Goal: Contribute content: Add original content to the website for others to see

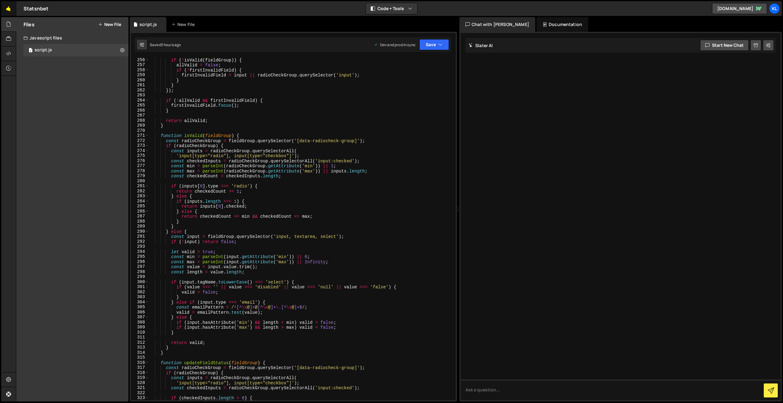
scroll to position [1287, 0]
click at [7, 9] on link "🤙" at bounding box center [8, 8] width 15 height 15
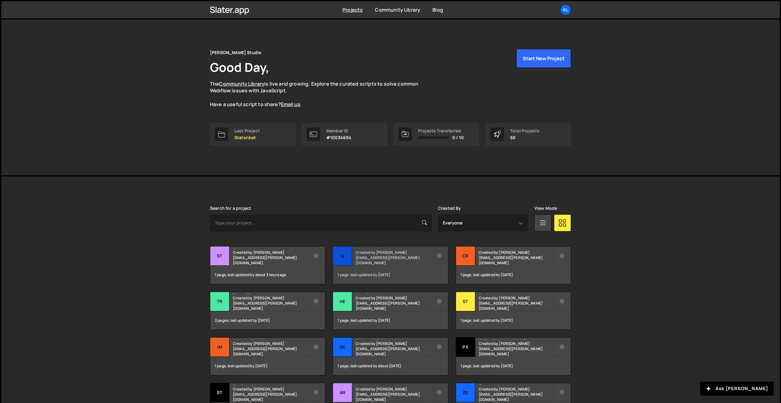
click at [379, 259] on small "Created by [PERSON_NAME][EMAIL_ADDRESS][PERSON_NAME][DOMAIN_NAME]" at bounding box center [392, 258] width 74 height 16
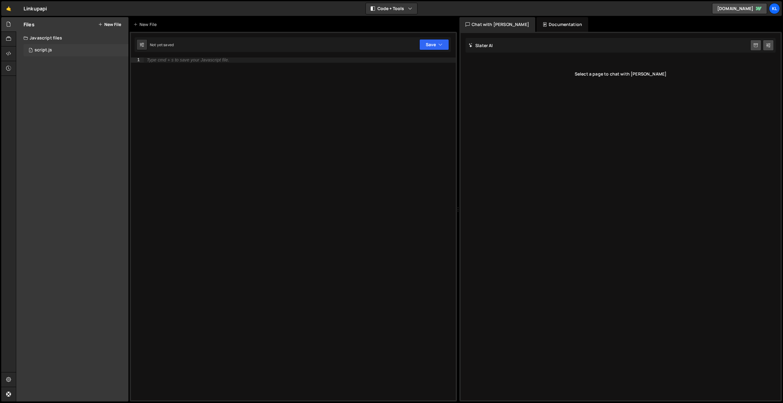
click at [63, 51] on div "1 script.js 0" at bounding box center [76, 50] width 105 height 12
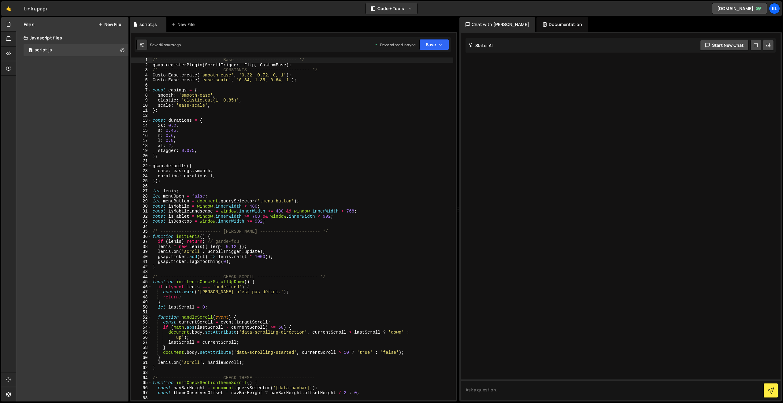
click at [238, 111] on div "/* ----------------------- Base ----------------------- */ gsap . registerPlugi…" at bounding box center [302, 233] width 302 height 353
type textarea "}"
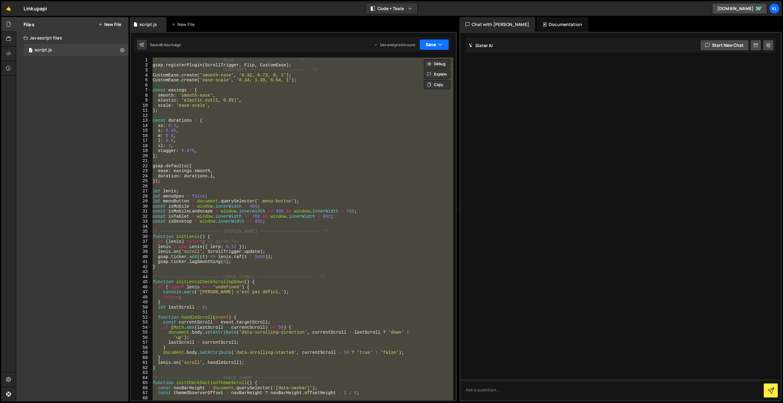
paste textarea
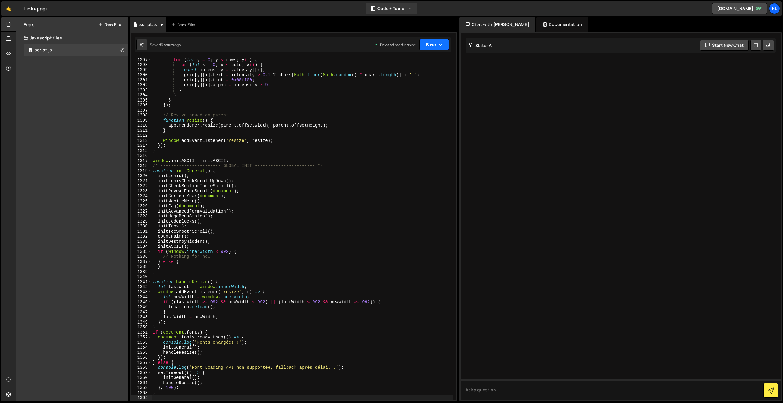
click at [427, 45] on button "Save" at bounding box center [434, 44] width 30 height 11
click at [398, 80] on div "Save to Production S" at bounding box center [414, 79] width 64 height 6
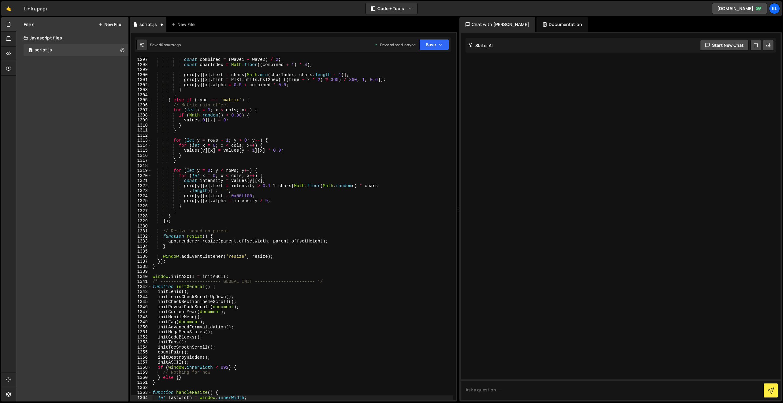
scroll to position [6540, 0]
drag, startPoint x: 268, startPoint y: 142, endPoint x: 311, endPoint y: 101, distance: 59.5
click at [268, 142] on div "const combined = ( wave1 + wave2 ) / 2 ; const charIndex = Math . floor (( comb…" at bounding box center [302, 233] width 302 height 353
type textarea "}"
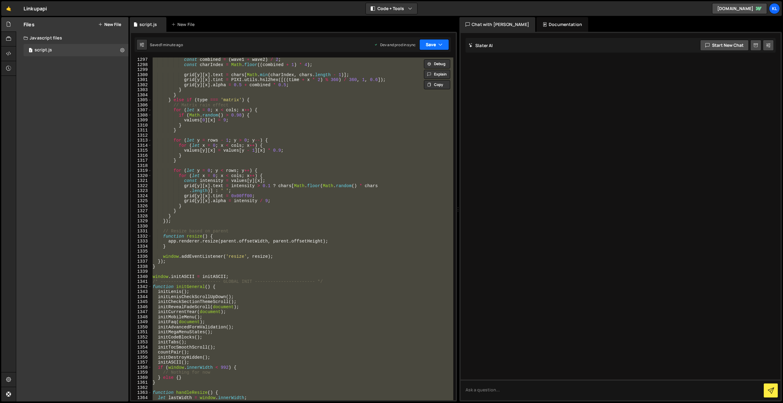
paste textarea
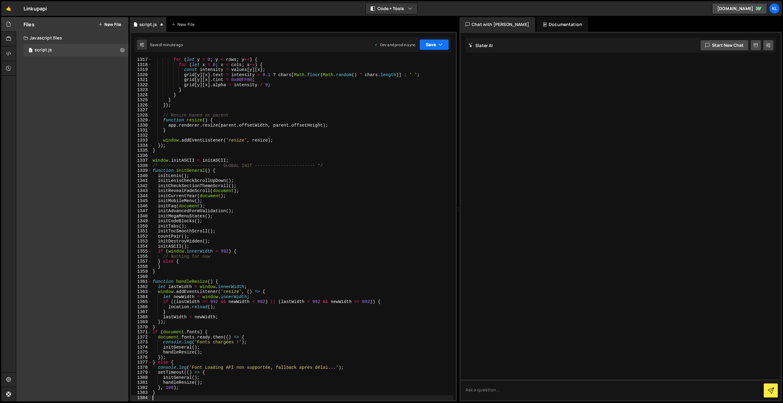
click at [434, 46] on button "Save" at bounding box center [434, 44] width 30 height 11
drag, startPoint x: 408, startPoint y: 83, endPoint x: 405, endPoint y: 80, distance: 4.8
click at [408, 83] on div "Saved 1 minute ago" at bounding box center [414, 86] width 64 height 7
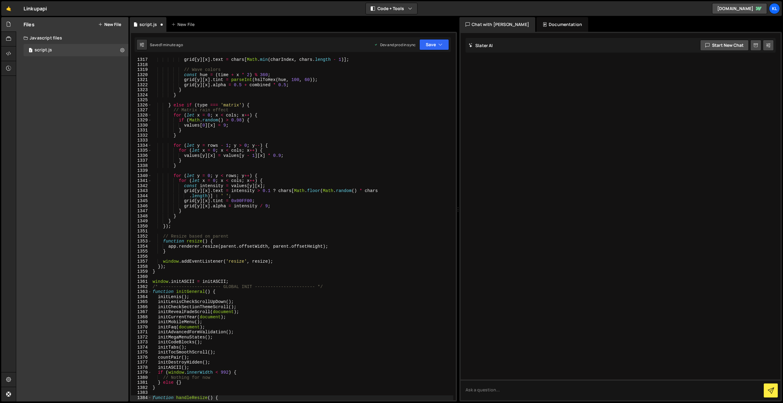
scroll to position [6641, 0]
click at [295, 122] on div "grid [ y ] [ x ] . text = chars [ Math . min ( charIndex , chars . length - 1 )…" at bounding box center [302, 233] width 302 height 353
type textarea "}"
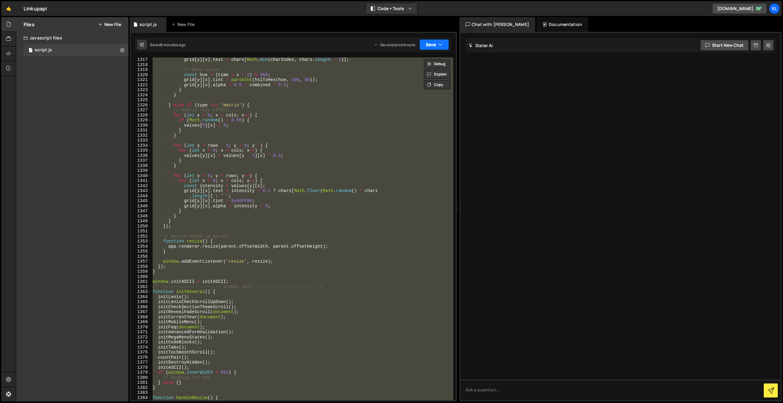
paste textarea
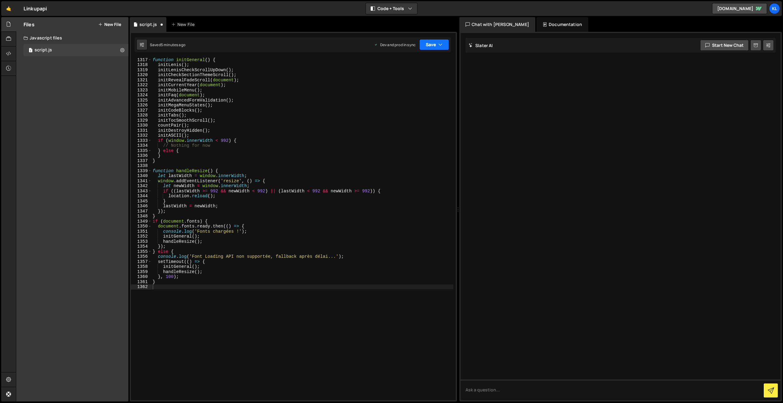
drag, startPoint x: 436, startPoint y: 44, endPoint x: 417, endPoint y: 61, distance: 24.7
click at [436, 44] on button "Save" at bounding box center [434, 44] width 30 height 11
click at [399, 78] on div "Save to Production S" at bounding box center [414, 79] width 64 height 6
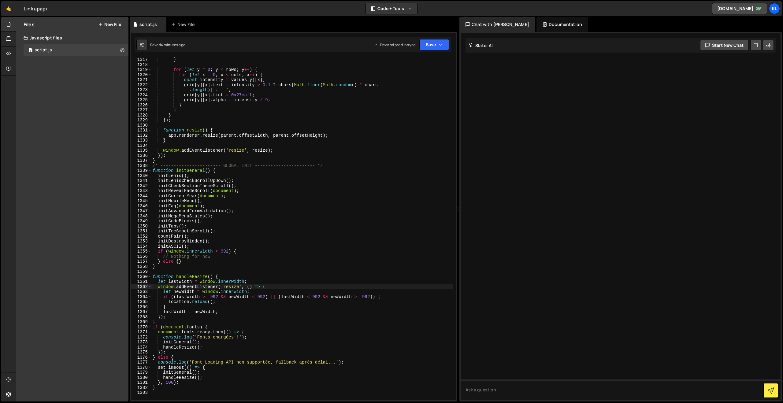
click at [287, 135] on div "} for ( let y = 0 ; y < rows ; y ++ ) { for ( let x = 0 ; x < cols ; x ++ ) { c…" at bounding box center [302, 233] width 302 height 353
type textarea "}"
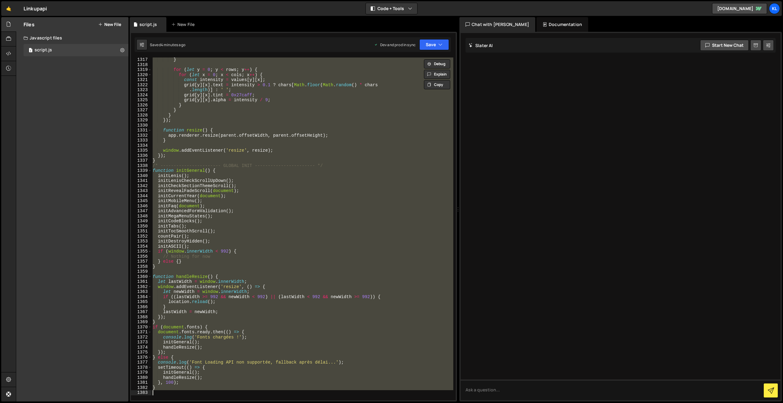
paste textarea
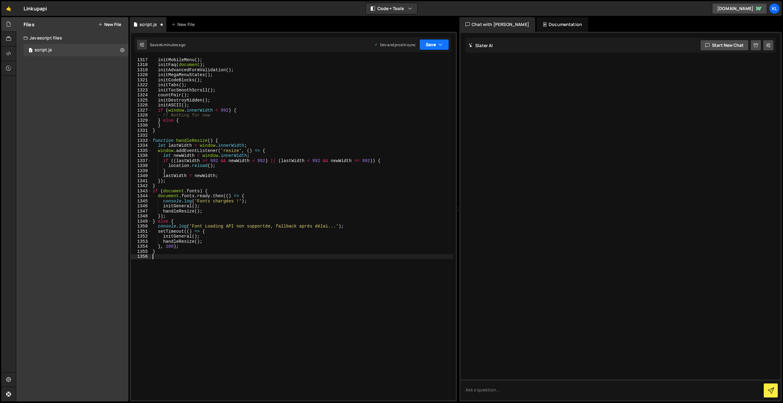
click at [427, 47] on button "Save" at bounding box center [434, 44] width 30 height 11
click at [390, 81] on div "Save to Production S" at bounding box center [414, 79] width 64 height 6
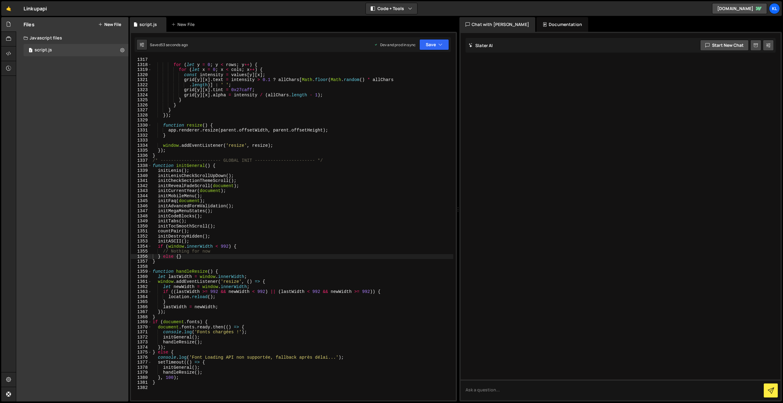
click at [327, 226] on div "for ( let y = 0 ; y < rows ; y ++ ) { for ( let x = 0 ; x < cols ; x ++ ) { con…" at bounding box center [302, 233] width 302 height 353
type textarea "}"
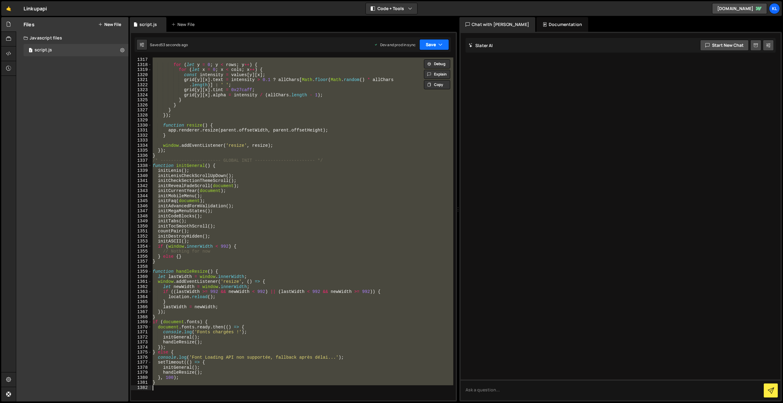
paste textarea
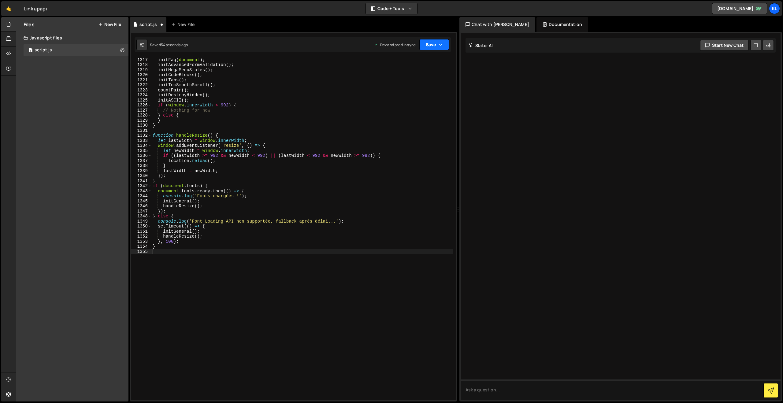
click at [431, 42] on button "Save" at bounding box center [434, 44] width 30 height 11
click at [396, 83] on div "Saved 52 seconds ago" at bounding box center [414, 86] width 64 height 7
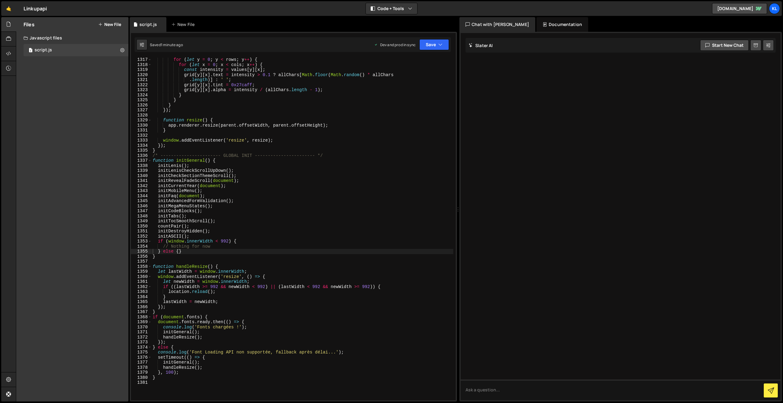
click at [307, 166] on div "for ( let y = 0 ; y < rows ; y ++ ) { for ( let x = 0 ; x < cols ; x ++ ) { con…" at bounding box center [302, 233] width 302 height 353
type textarea "}"
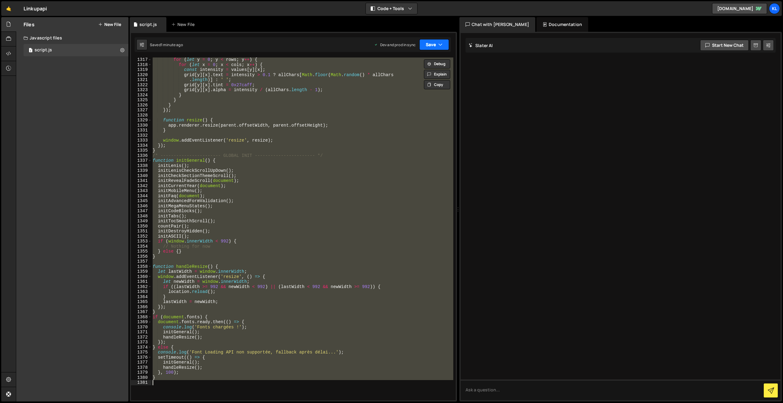
paste textarea
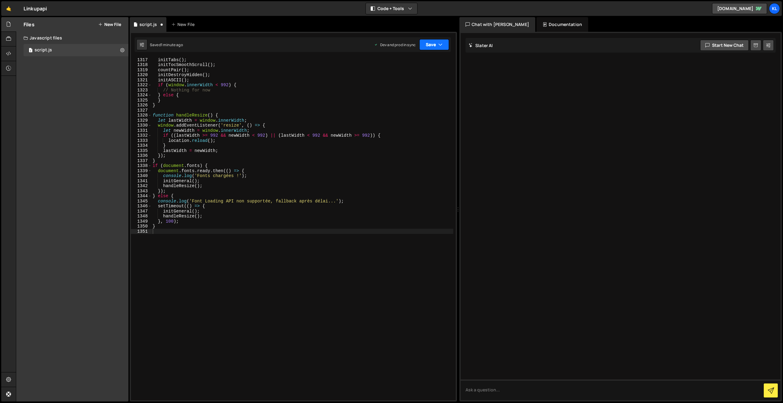
click at [437, 39] on button "Save" at bounding box center [434, 44] width 30 height 11
click at [384, 85] on div "Saved 1 minute ago" at bounding box center [414, 86] width 64 height 7
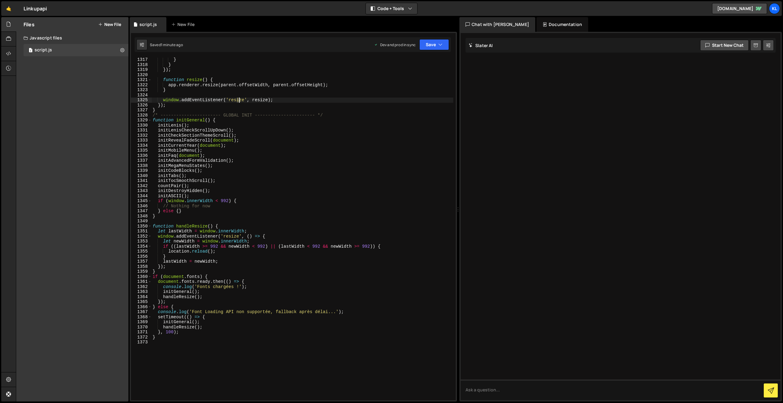
click at [239, 101] on div "} } }) ; function resize ( ) { app . renderer . resize ( parent . offsetWidth ,…" at bounding box center [302, 233] width 302 height 353
type textarea "}"
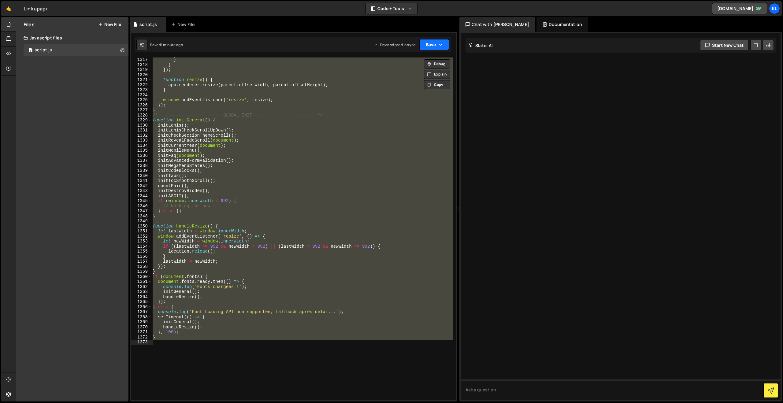
paste textarea
click at [434, 48] on button "Save" at bounding box center [434, 44] width 30 height 11
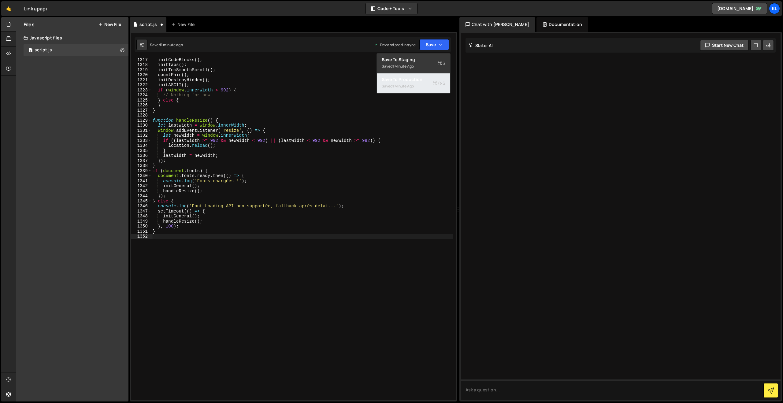
click at [406, 82] on div "Save to Production S" at bounding box center [414, 79] width 64 height 6
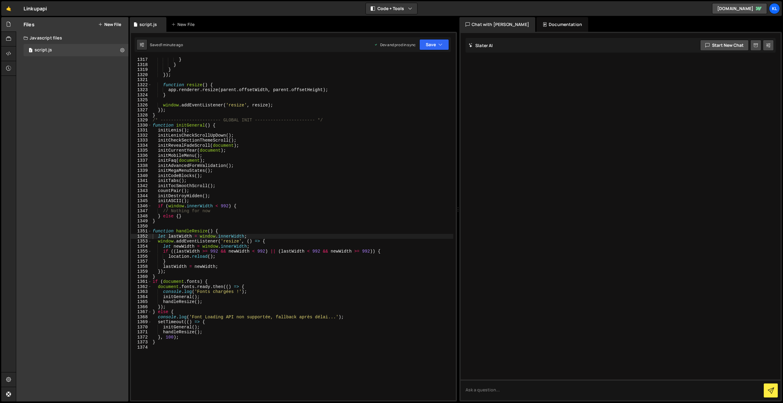
drag, startPoint x: 250, startPoint y: 145, endPoint x: 254, endPoint y: 137, distance: 8.5
click at [250, 144] on div "} } } }) ; function resize ( ) { app . renderer . resize ( parent . offsetWidth…" at bounding box center [302, 233] width 302 height 353
type textarea "}"
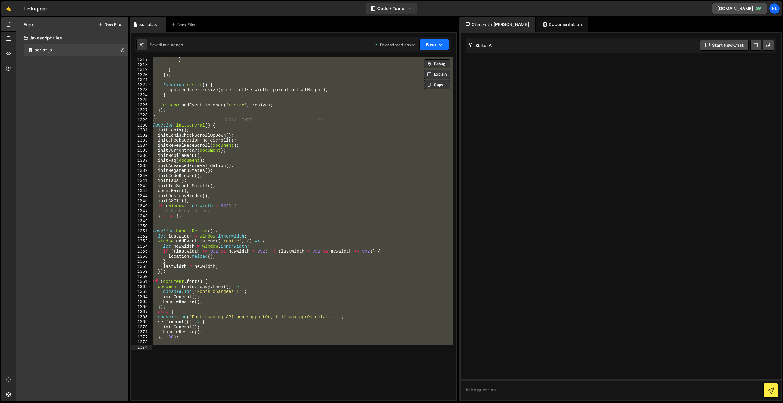
paste textarea
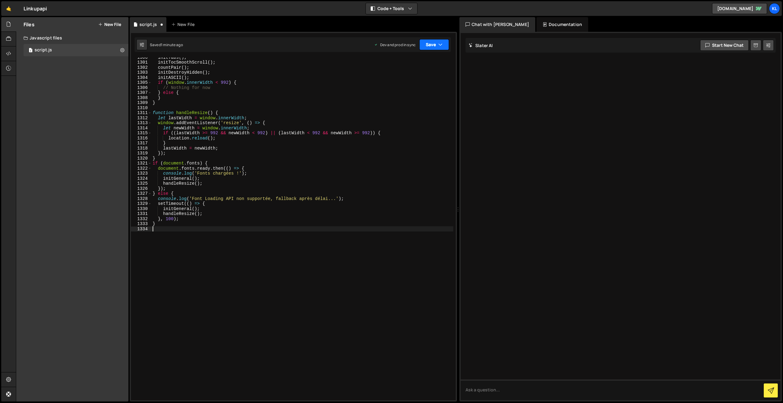
click at [430, 44] on button "Save" at bounding box center [434, 44] width 30 height 11
click at [386, 90] on div "Saved 1 minute ago" at bounding box center [414, 86] width 64 height 7
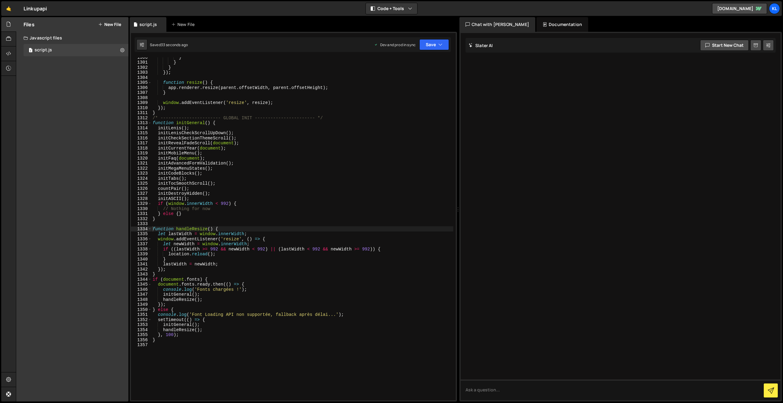
drag, startPoint x: 276, startPoint y: 123, endPoint x: 281, endPoint y: 117, distance: 7.6
click at [276, 123] on div "} } } }) ; function resize ( ) { app . renderer . resize ( parent . offsetWidth…" at bounding box center [302, 231] width 302 height 353
type textarea "}"
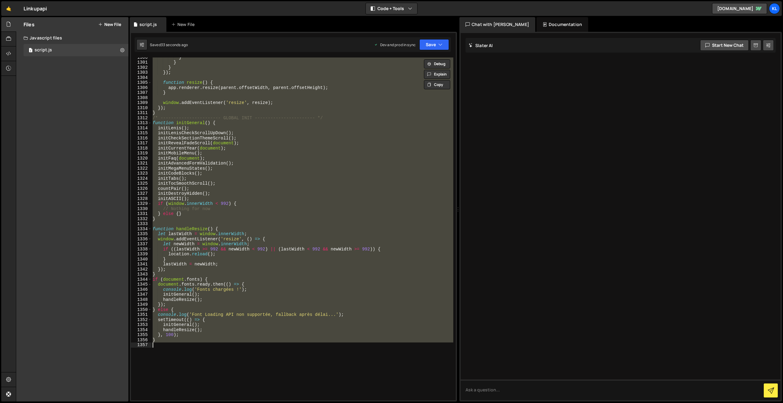
paste textarea
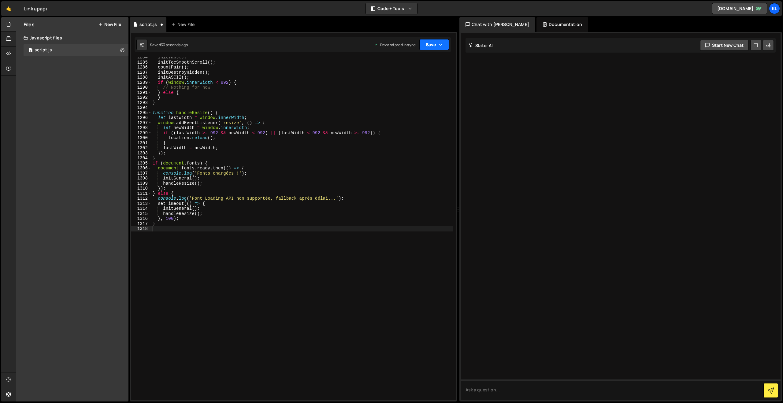
scroll to position [6492, 0]
drag, startPoint x: 432, startPoint y: 43, endPoint x: 427, endPoint y: 55, distance: 12.1
click at [432, 43] on button "Save" at bounding box center [434, 44] width 30 height 11
click at [411, 83] on div "Saved 33 seconds ago" at bounding box center [414, 86] width 64 height 7
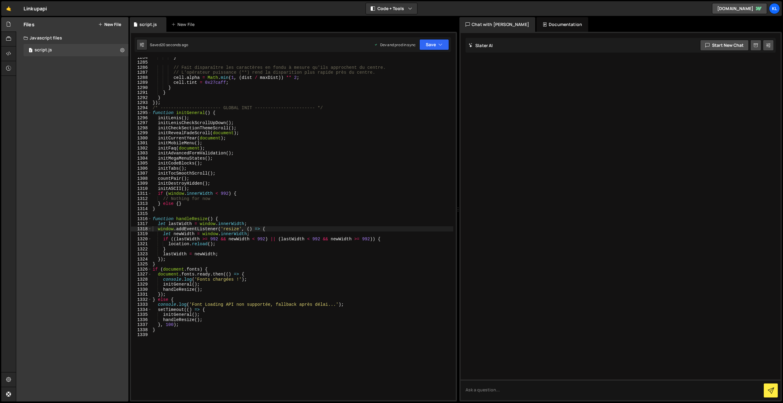
click at [406, 70] on div "} // Fait disparaître les caractères en fondu à mesure qu'ils approchent du cen…" at bounding box center [302, 231] width 302 height 353
type textarea "}"
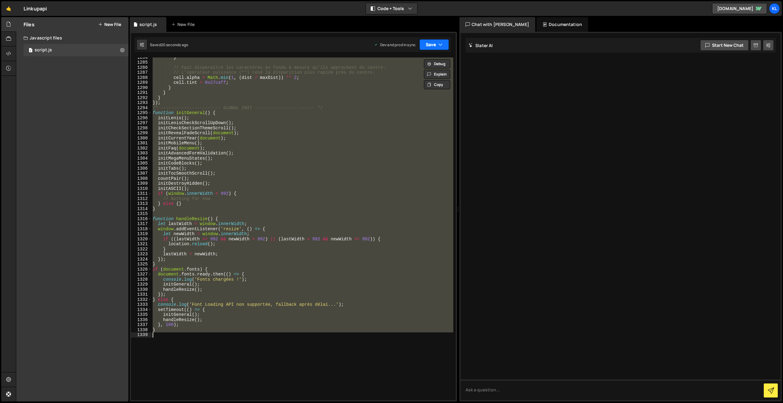
paste textarea
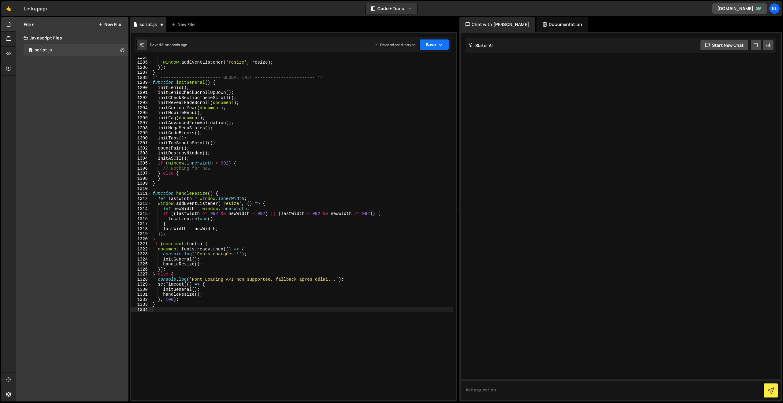
click at [436, 43] on button "Save" at bounding box center [434, 44] width 30 height 11
click at [411, 80] on div "Save to Production S" at bounding box center [414, 79] width 64 height 6
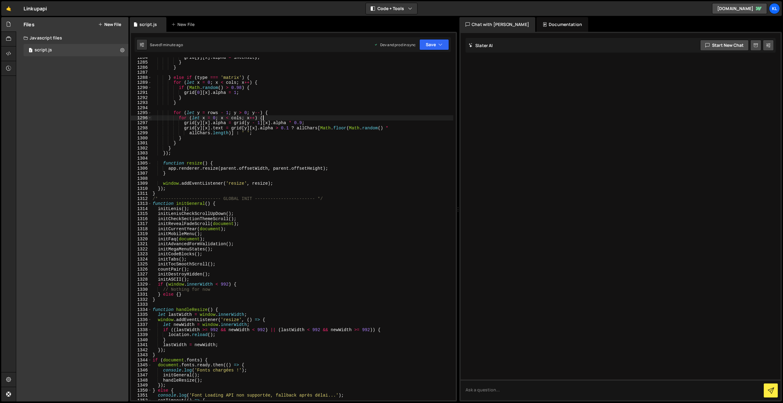
click at [317, 117] on div "grid [ y ] [ x ] . alpha = intensity ; } } } else if ( type === 'matrix' ) { fo…" at bounding box center [302, 231] width 302 height 353
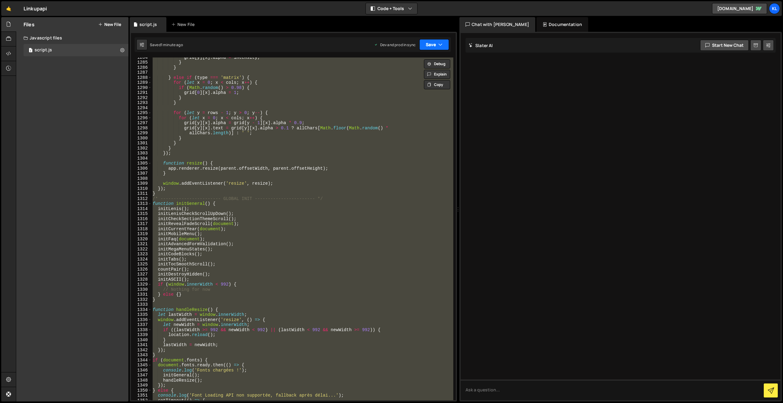
paste textarea
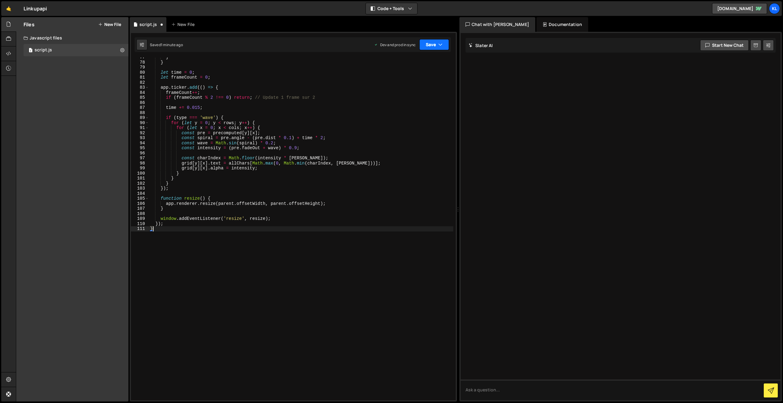
click at [423, 45] on button "Save" at bounding box center [434, 44] width 30 height 11
click at [386, 83] on div "Saved 59 seconds ago" at bounding box center [414, 86] width 64 height 7
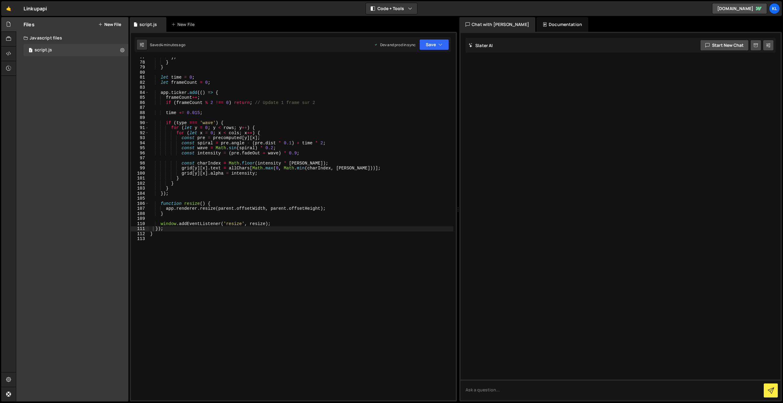
click at [226, 97] on div "} ; } } let time = 0 ; let frameCount = 0 ; app . ticker . add (( ) => { frameC…" at bounding box center [301, 231] width 304 height 353
type textarea "}"
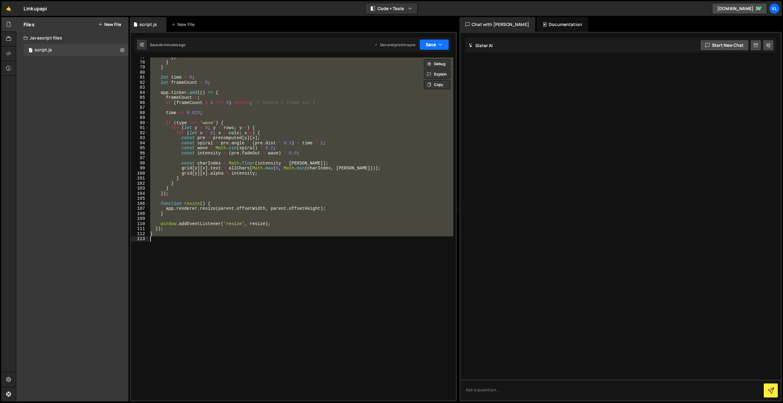
paste textarea
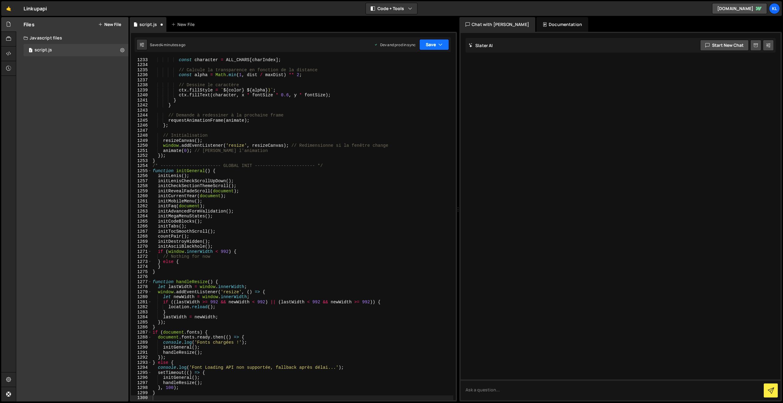
click at [432, 43] on button "Save" at bounding box center [434, 44] width 30 height 11
click at [401, 85] on div "4 minutes ago" at bounding box center [404, 85] width 24 height 5
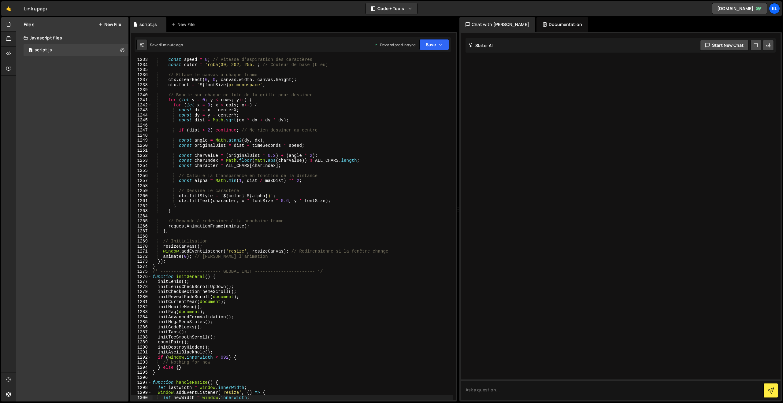
drag, startPoint x: 208, startPoint y: 80, endPoint x: 231, endPoint y: 73, distance: 24.0
click at [208, 80] on div "const speed = 8 ; // Vitesse d'aspiration des caractères const color = 'rgba(39…" at bounding box center [302, 233] width 302 height 353
type textarea "}"
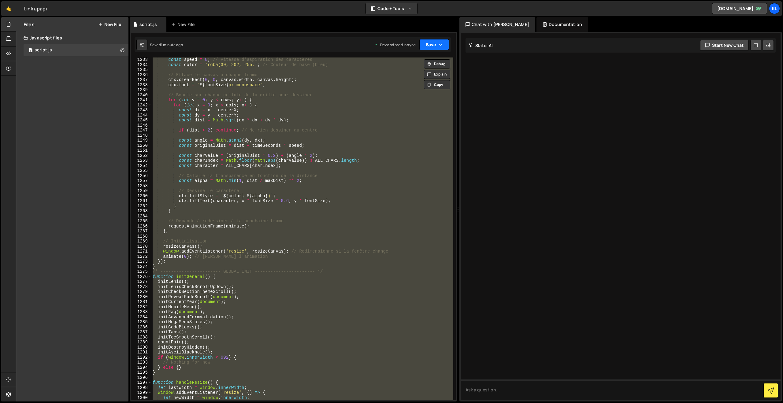
paste textarea
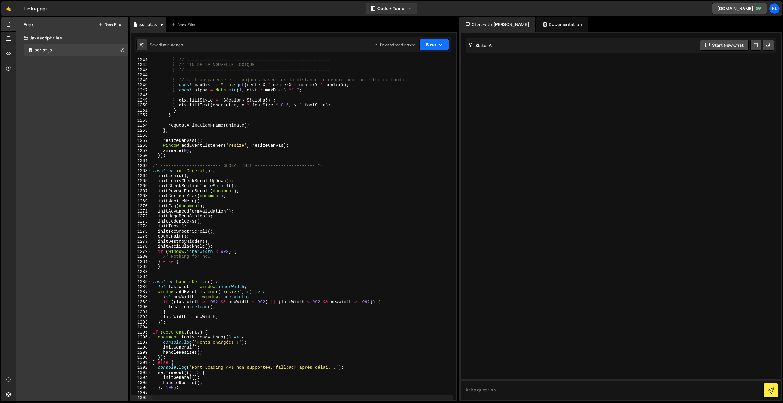
click at [430, 43] on button "Save" at bounding box center [434, 44] width 30 height 11
click at [407, 75] on button "Save to Production S Saved 1 minute ago" at bounding box center [413, 83] width 73 height 20
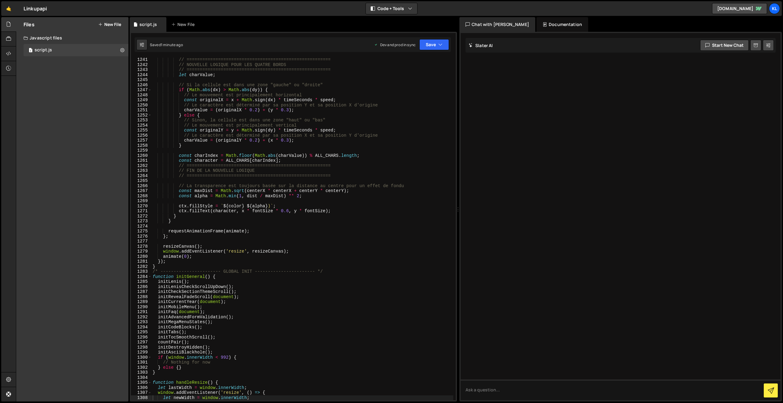
click at [312, 113] on div "// ======================================================= // NOUVELLE LOGIQUE …" at bounding box center [302, 233] width 302 height 353
type textarea "}"
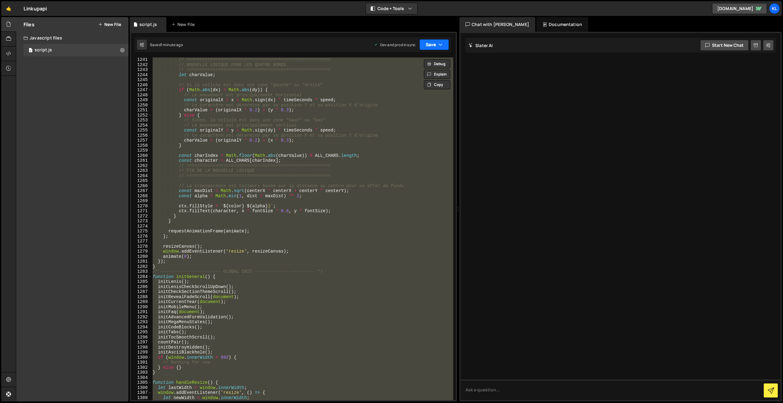
paste textarea
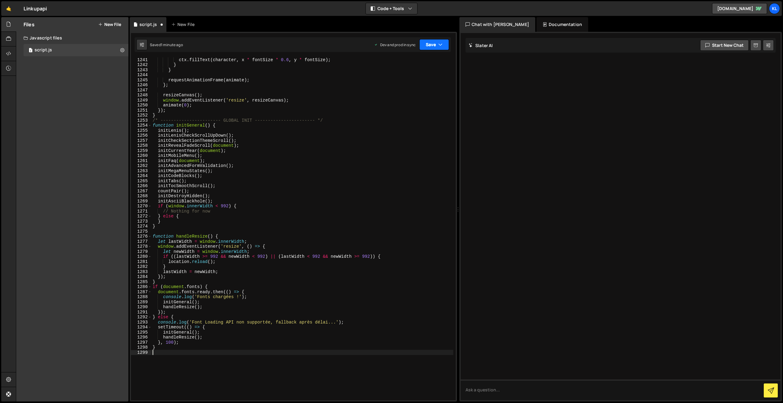
click at [436, 43] on button "Save" at bounding box center [434, 44] width 30 height 11
click at [411, 81] on div "Save to Production S" at bounding box center [414, 79] width 64 height 6
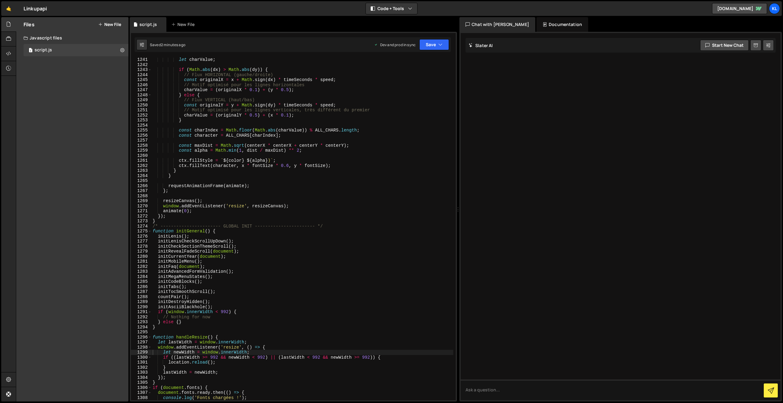
click at [259, 142] on div "let charValue ; if ( Math . abs ( dx ) > Math . abs ( dy )) { // Flux HORIZONTA…" at bounding box center [302, 233] width 302 height 353
type textarea "}"
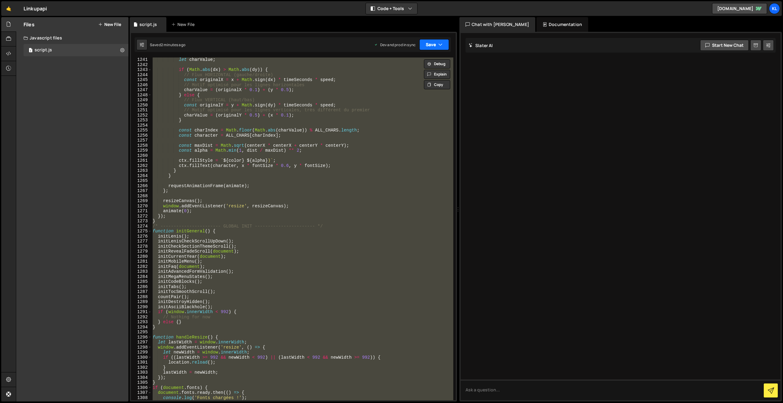
paste textarea
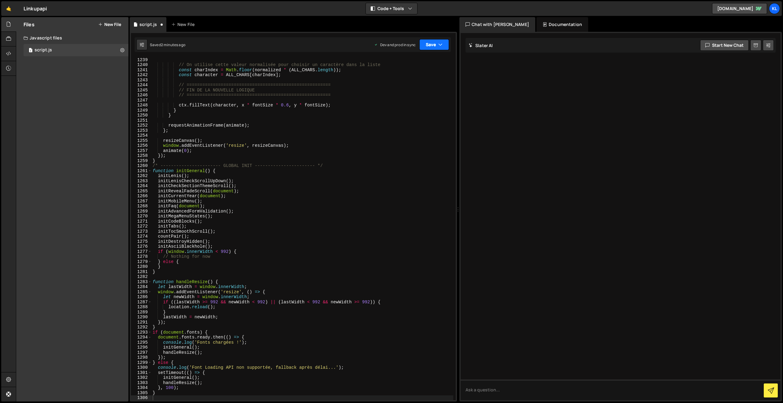
drag, startPoint x: 425, startPoint y: 44, endPoint x: 413, endPoint y: 72, distance: 30.6
click at [425, 44] on button "Save" at bounding box center [434, 44] width 30 height 11
click at [397, 82] on div "Save to Production S" at bounding box center [414, 79] width 64 height 6
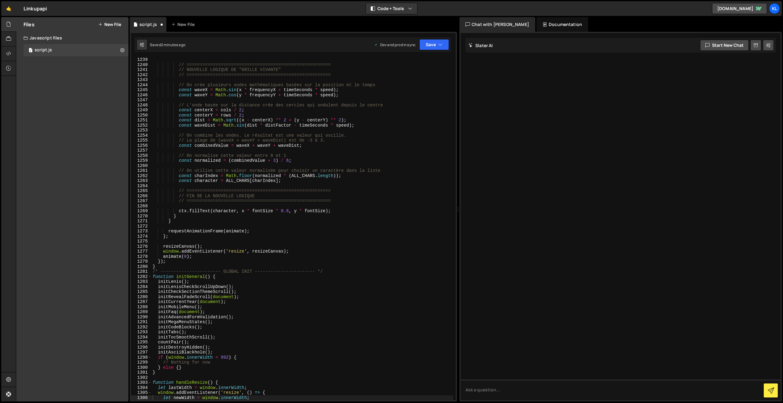
scroll to position [6248, 0]
click at [254, 100] on div "// ======================================================= // NOUVELLE LOGIQUE …" at bounding box center [302, 233] width 302 height 353
type textarea "}"
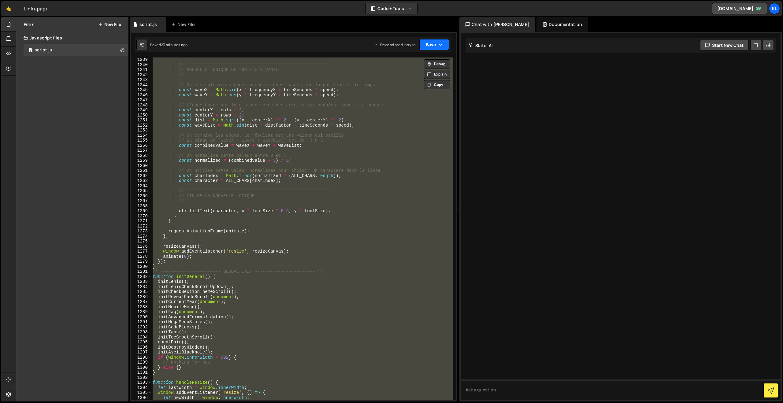
paste textarea
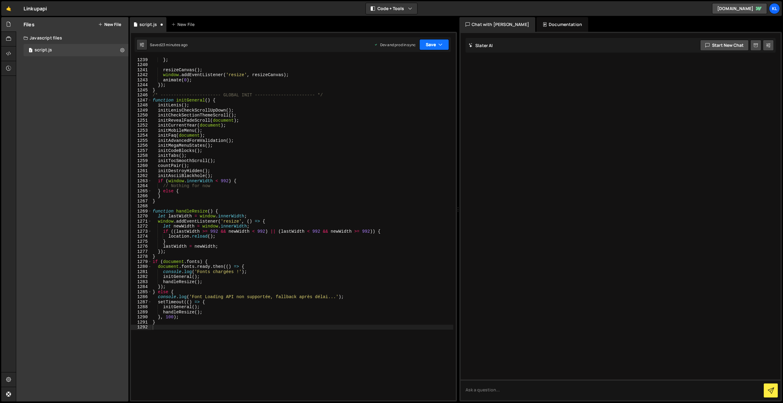
click at [436, 45] on button "Save" at bounding box center [434, 44] width 30 height 11
click at [408, 78] on div "Save to Production S" at bounding box center [414, 79] width 64 height 6
